Goal: Transaction & Acquisition: Obtain resource

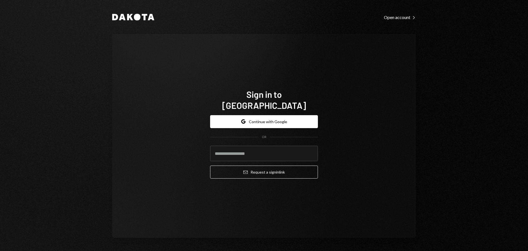
type input "**********"
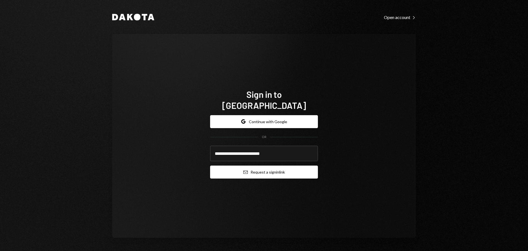
click at [281, 170] on button "Email Request a sign in link" at bounding box center [264, 171] width 108 height 13
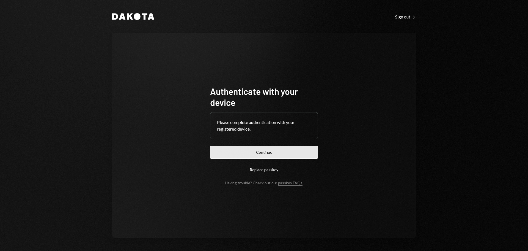
click at [304, 151] on button "Continue" at bounding box center [264, 152] width 108 height 13
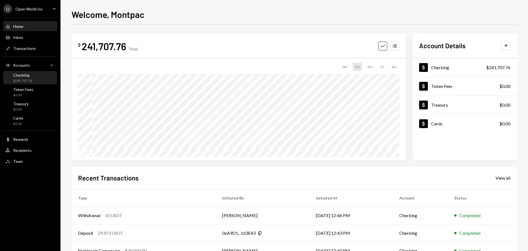
click at [28, 75] on div "Checking" at bounding box center [22, 75] width 19 height 5
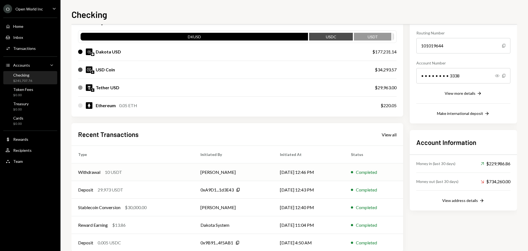
scroll to position [63, 0]
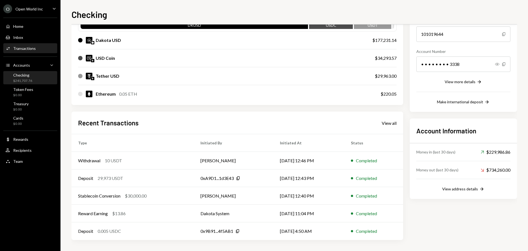
click at [19, 50] on div "Transactions" at bounding box center [24, 48] width 23 height 5
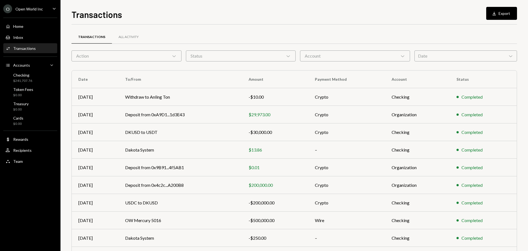
click at [47, 10] on div "O Open World Inc Caret Down" at bounding box center [30, 8] width 61 height 9
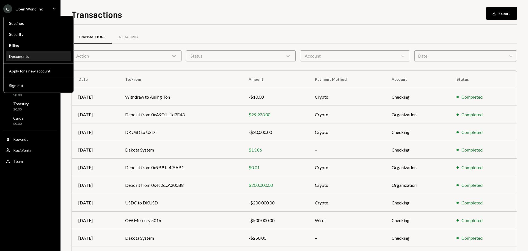
click at [23, 56] on div "Documents" at bounding box center [38, 56] width 59 height 5
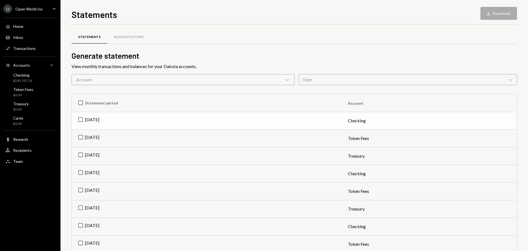
click at [89, 121] on td "[DATE]" at bounding box center [207, 121] width 270 height 18
click at [502, 12] on button "Download Download" at bounding box center [499, 13] width 37 height 13
click at [81, 173] on td "[DATE]" at bounding box center [207, 174] width 270 height 18
click at [82, 119] on td "Check [DATE]" at bounding box center [207, 121] width 270 height 18
click at [508, 15] on button "Download Download" at bounding box center [499, 13] width 37 height 13
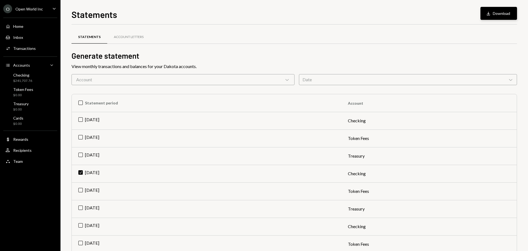
click at [492, 15] on div "Download" at bounding box center [489, 14] width 7 height 6
